Goal: Transaction & Acquisition: Purchase product/service

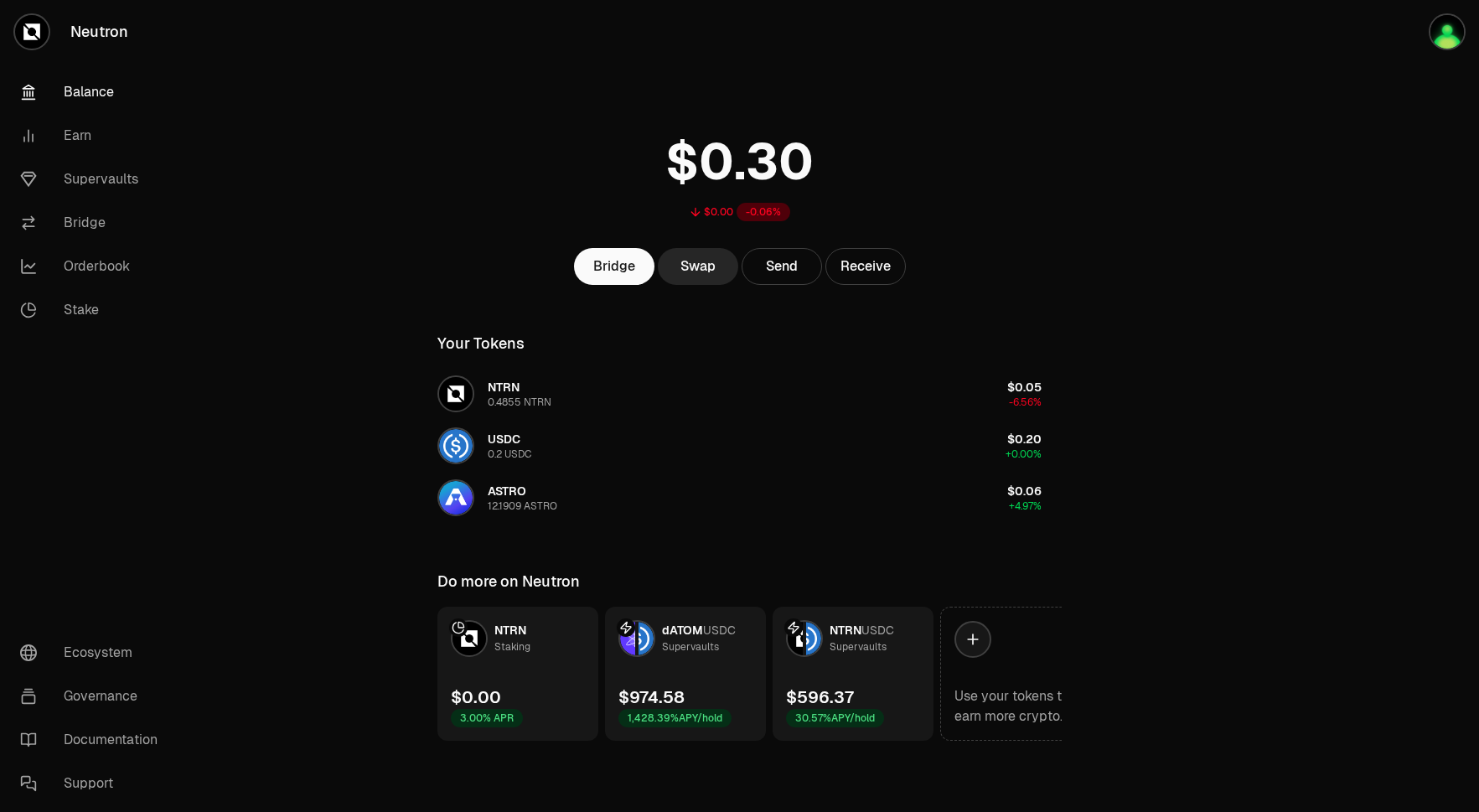
click at [917, 685] on link "NTRN USDC Supervaults $596.37 30.57% APY/hold" at bounding box center [852, 672] width 161 height 134
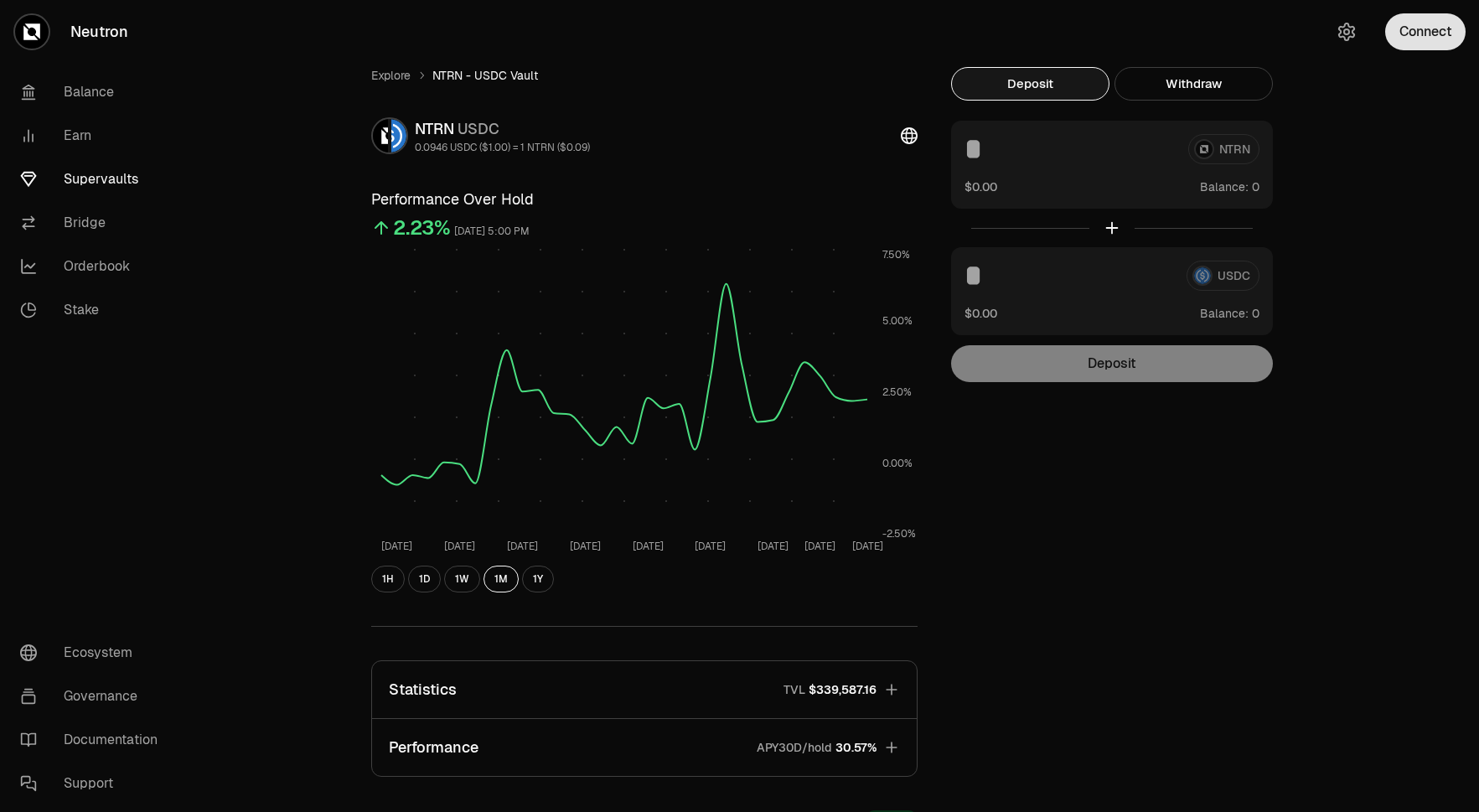
click at [1428, 19] on button "Connect" at bounding box center [1425, 32] width 80 height 37
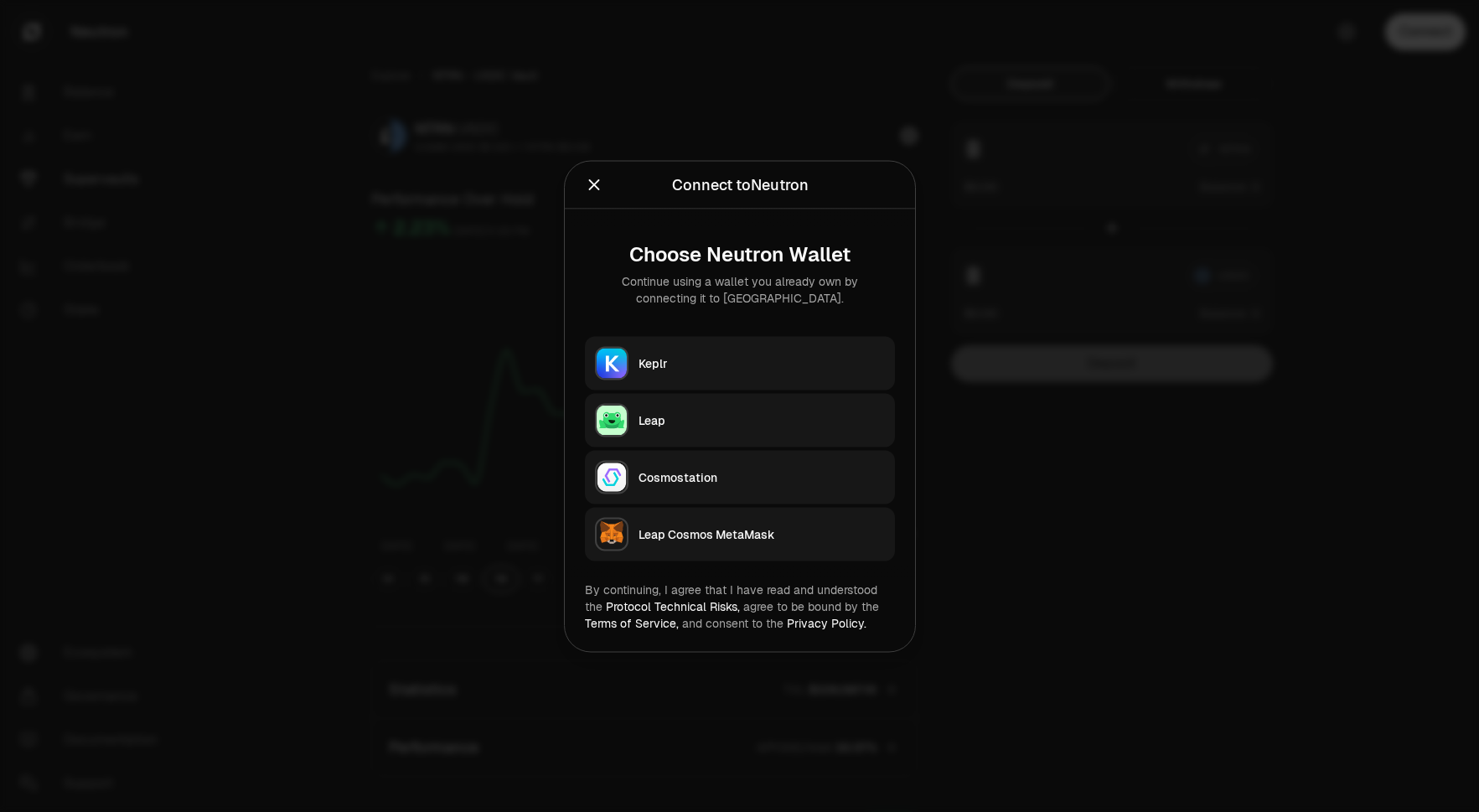
click at [692, 426] on div "Leap" at bounding box center [761, 419] width 246 height 17
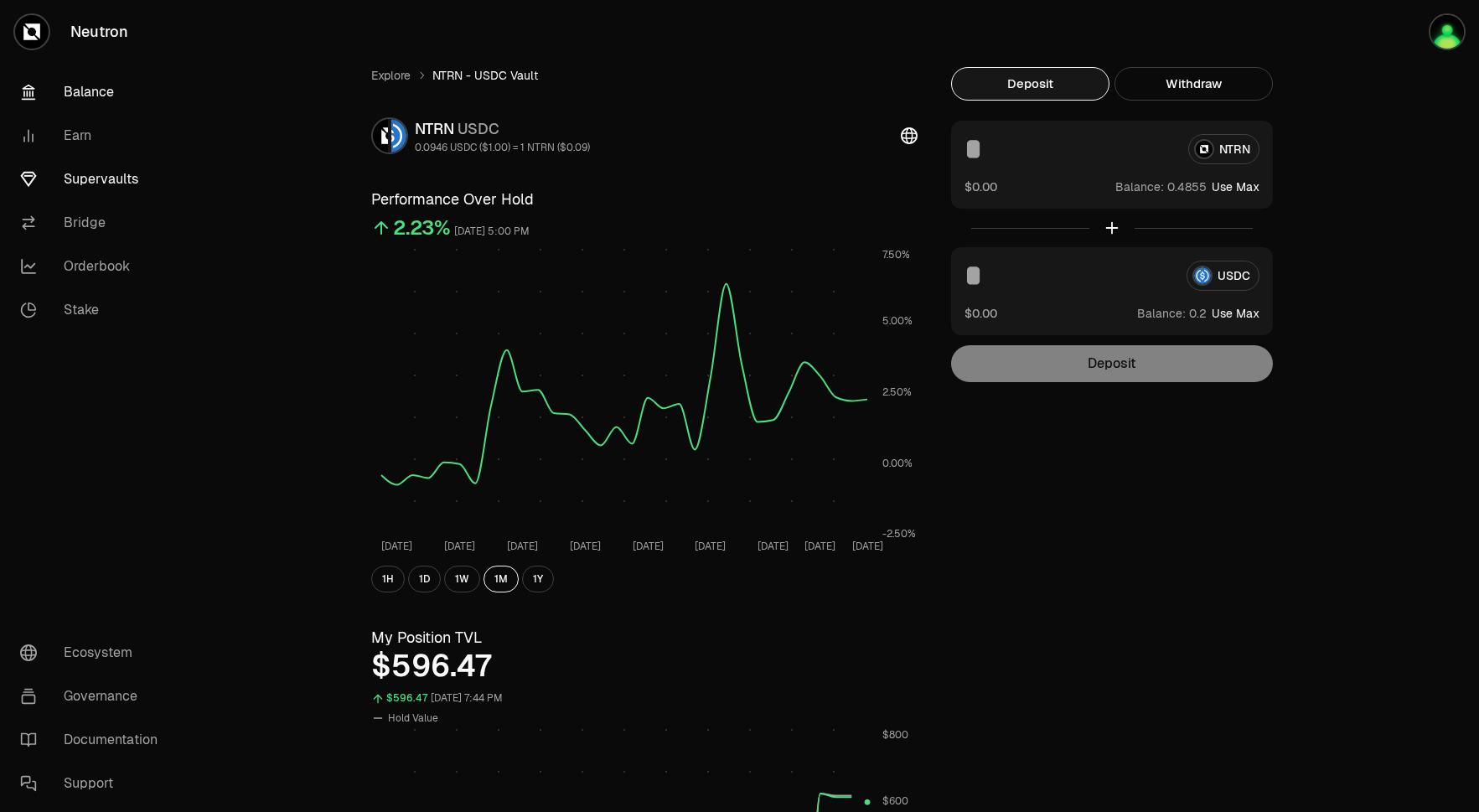
click at [93, 91] on link "Balance" at bounding box center [94, 92] width 175 height 44
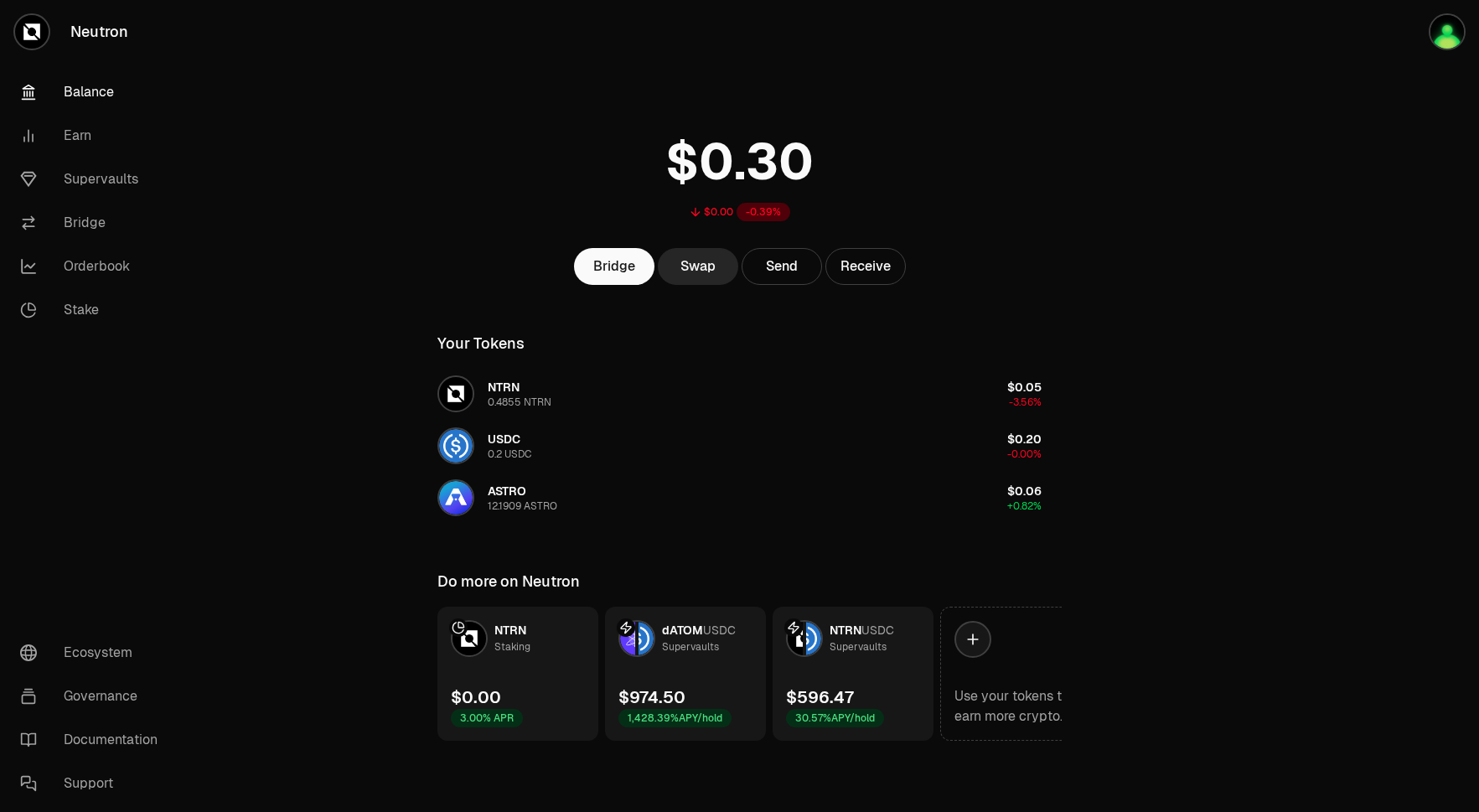
click at [679, 732] on link "dATOM USDC Supervaults $974.50 1,428.39% APY/hold" at bounding box center [685, 672] width 161 height 134
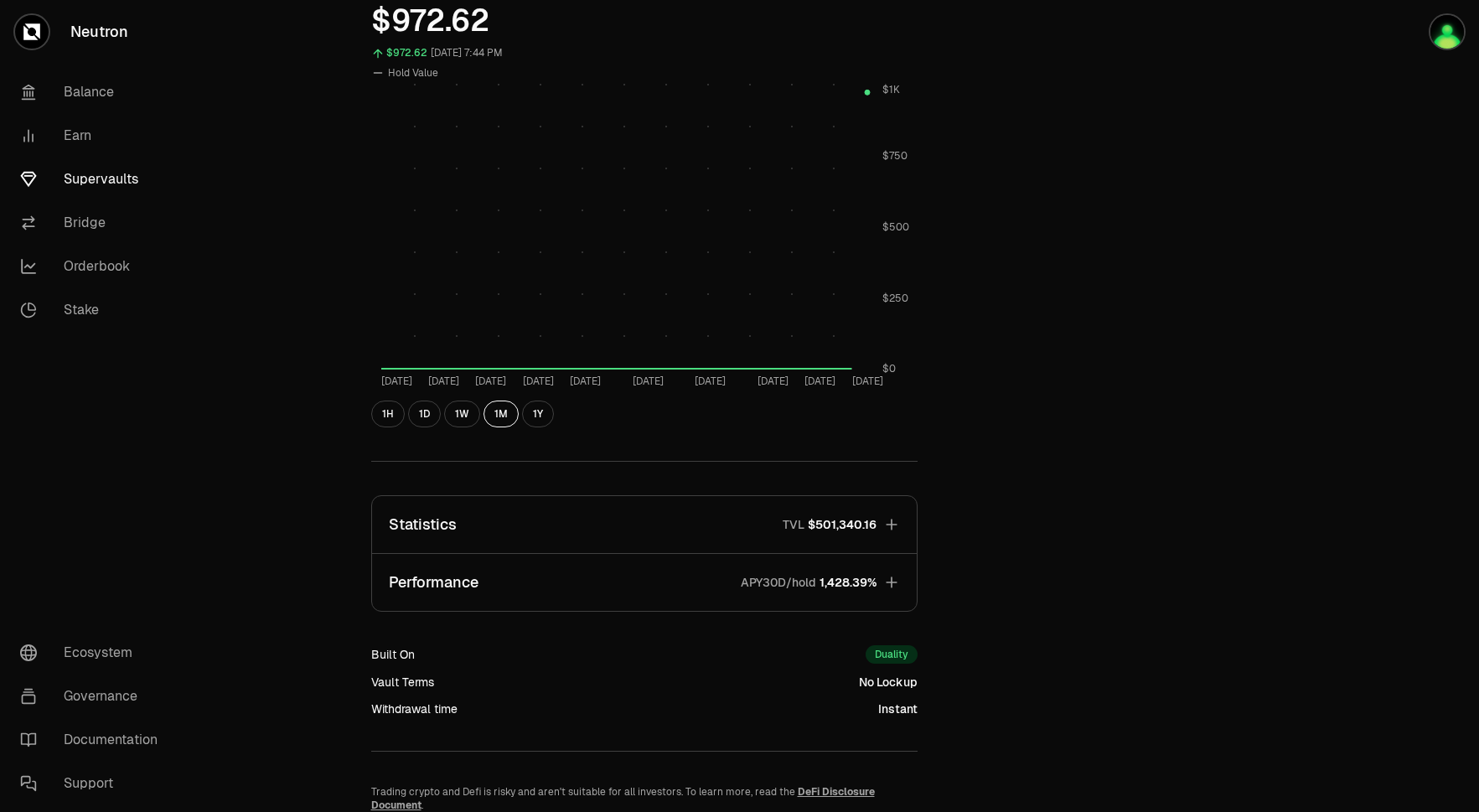
scroll to position [699, 0]
